Goal: Information Seeking & Learning: Find specific fact

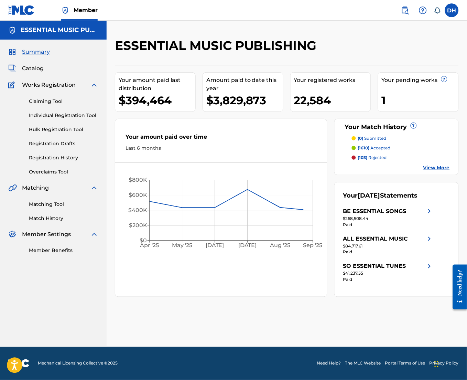
click at [407, 6] on img at bounding box center [405, 10] width 8 height 8
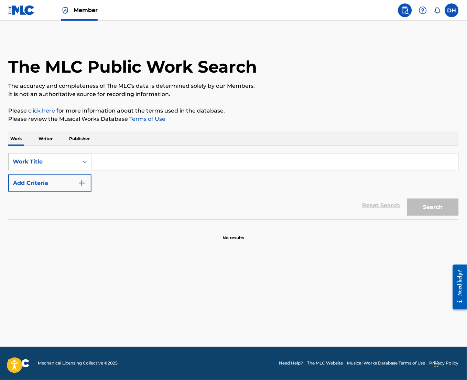
click at [140, 161] on input "Search Form" at bounding box center [275, 161] width 367 height 17
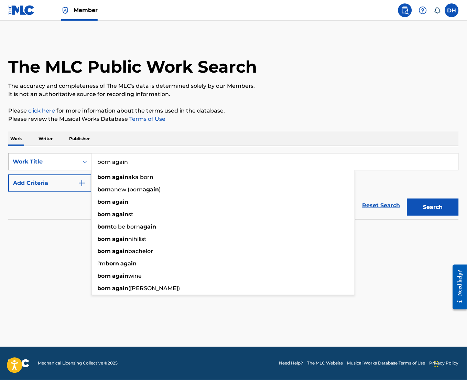
type input "born again"
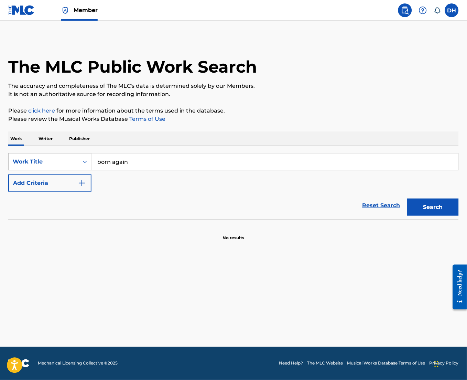
click at [57, 190] on button "Add Criteria" at bounding box center [49, 182] width 83 height 17
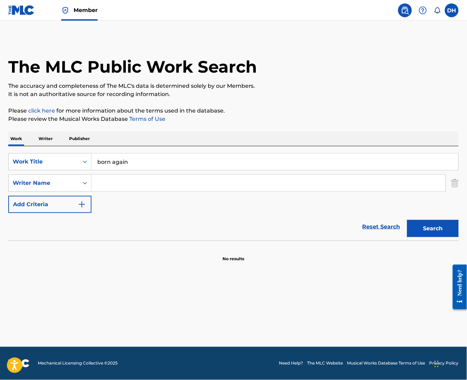
click at [145, 192] on div "SearchWithCriteria0a5ca5c3-154e-4b74-bf2d-505e90eb6f10 Work Title born again Se…" at bounding box center [233, 183] width 451 height 60
click at [136, 190] on input "Search Form" at bounding box center [269, 183] width 354 height 17
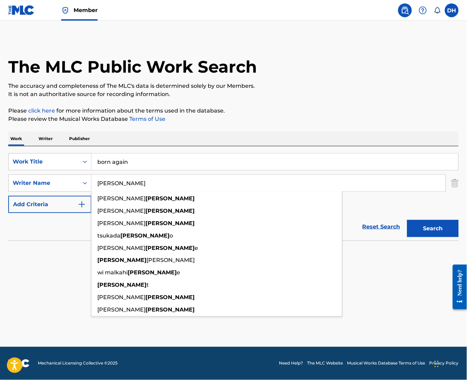
type input "[PERSON_NAME]"
click at [407, 220] on button "Search" at bounding box center [433, 228] width 52 height 17
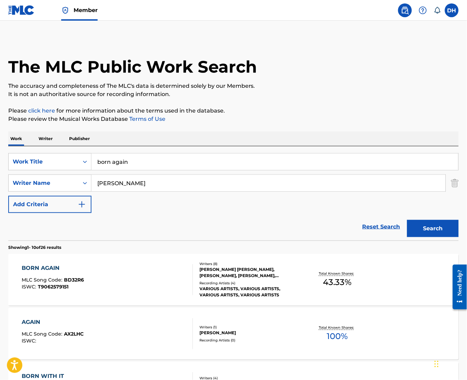
click at [118, 287] on div "BORN AGAIN MLC Song Code : BD32R6 ISWC : T9062579151" at bounding box center [107, 279] width 171 height 31
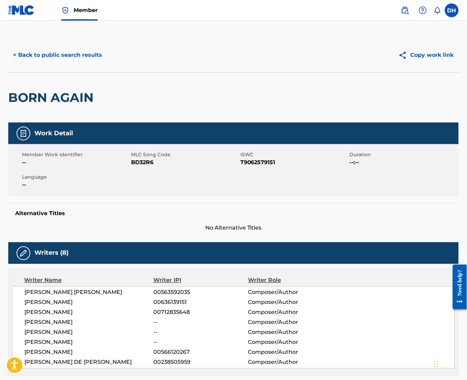
click at [37, 53] on button "< Back to public search results" at bounding box center [57, 54] width 99 height 17
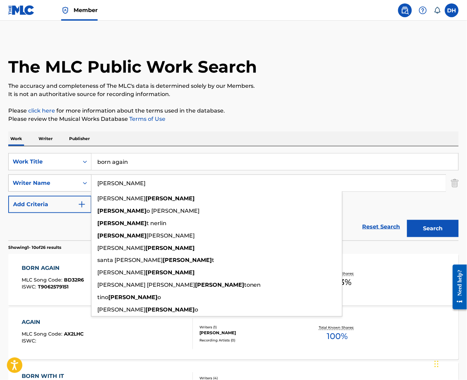
drag, startPoint x: 185, startPoint y: 188, endPoint x: 47, endPoint y: 188, distance: 138.7
click at [47, 188] on div "SearchWithCriteria8dd200b9-b134-48dc-aa3c-553d0745b581 Writer Name [PERSON_NAME…" at bounding box center [233, 182] width 451 height 17
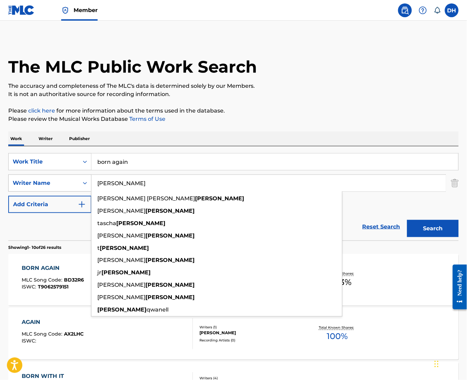
type input "[PERSON_NAME]"
click at [407, 220] on button "Search" at bounding box center [433, 228] width 52 height 17
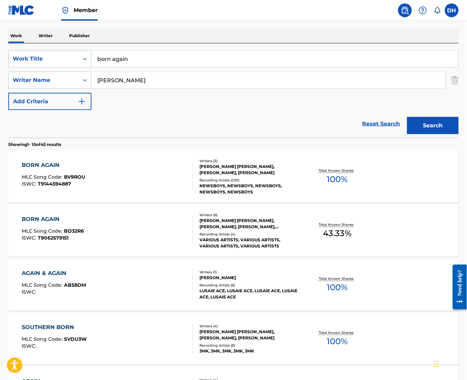
scroll to position [106, 0]
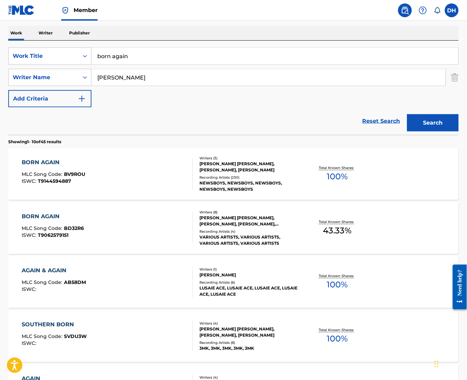
click at [98, 168] on div "BORN AGAIN MLC Song Code : BV9ROU ISWC : T9144594887" at bounding box center [107, 174] width 171 height 31
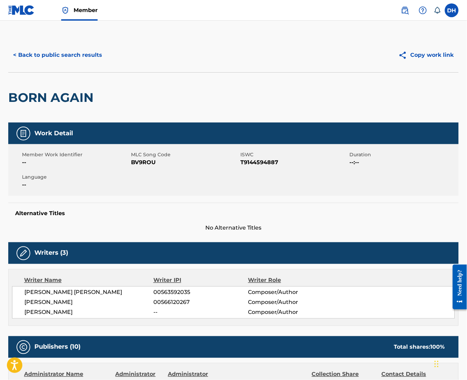
click at [70, 62] on button "< Back to public search results" at bounding box center [57, 54] width 99 height 17
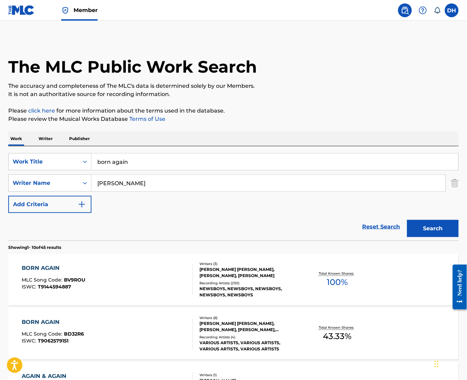
scroll to position [106, 0]
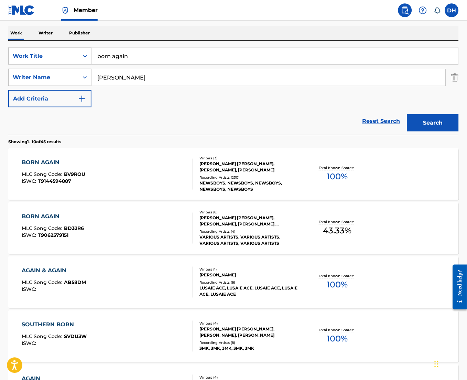
click at [80, 224] on div "BORN AGAIN MLC Song Code : BD32R6 ISWC : T9062579151" at bounding box center [53, 228] width 62 height 31
